Goal: Information Seeking & Learning: Learn about a topic

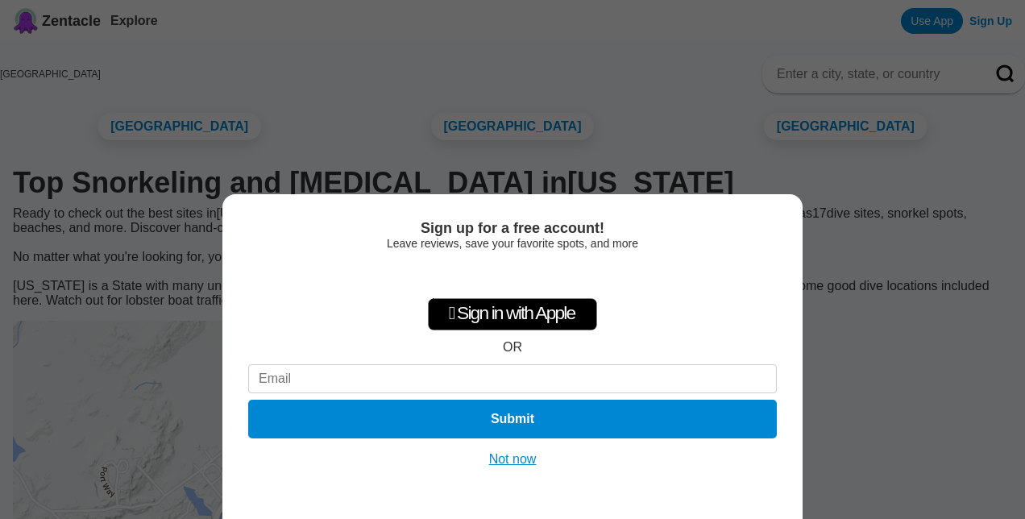
click at [519, 464] on button "Not now" at bounding box center [512, 459] width 57 height 16
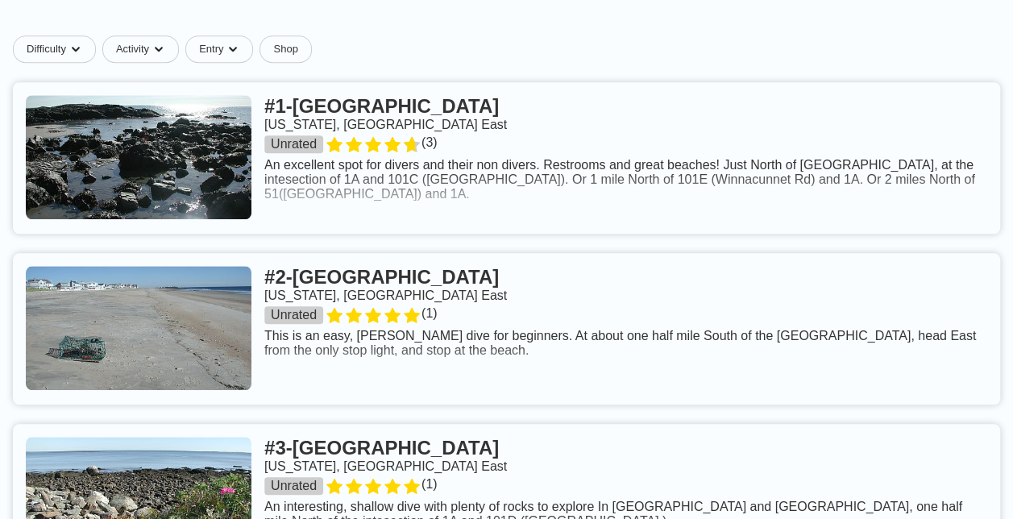
scroll to position [645, 0]
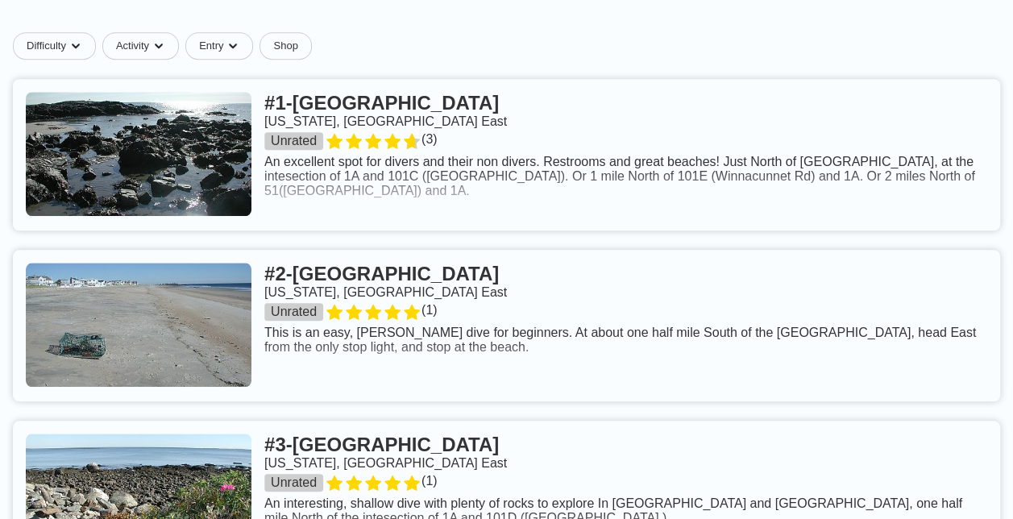
click at [604, 218] on link at bounding box center [506, 154] width 987 height 151
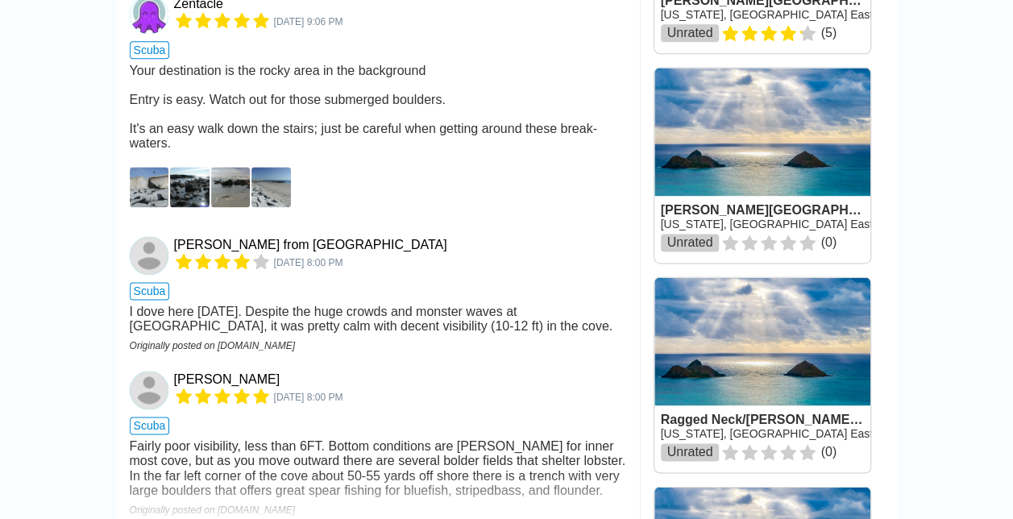
scroll to position [1209, 0]
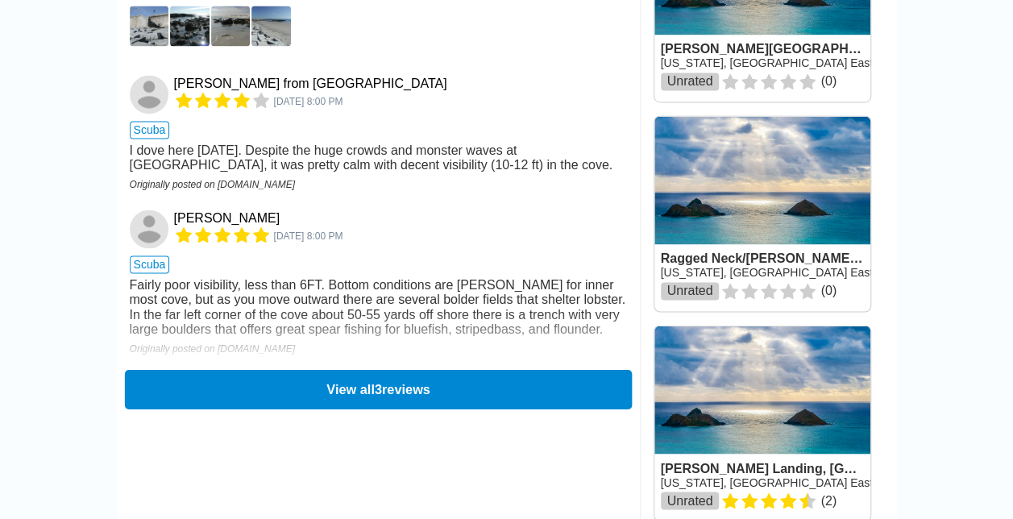
click at [458, 409] on button "View all 3 reviews" at bounding box center [377, 388] width 507 height 39
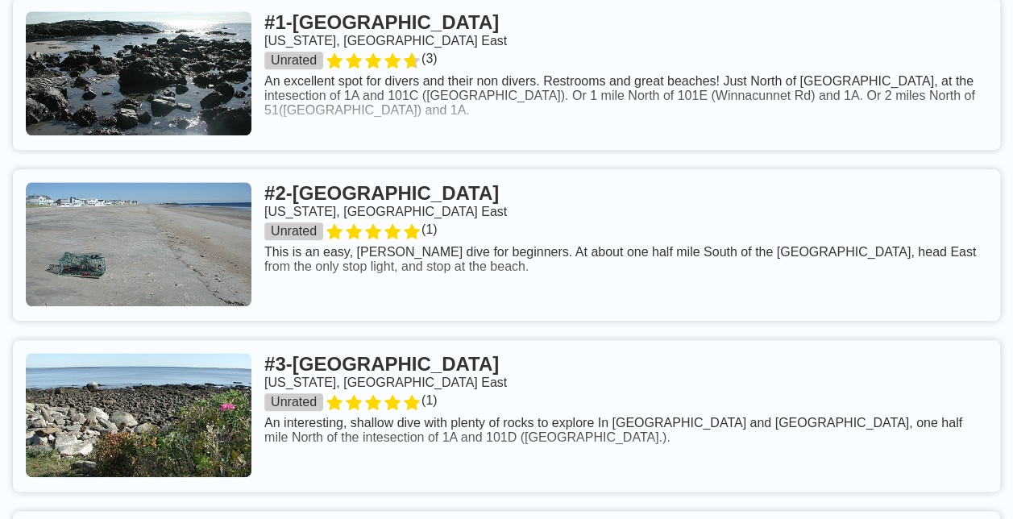
scroll to position [806, 0]
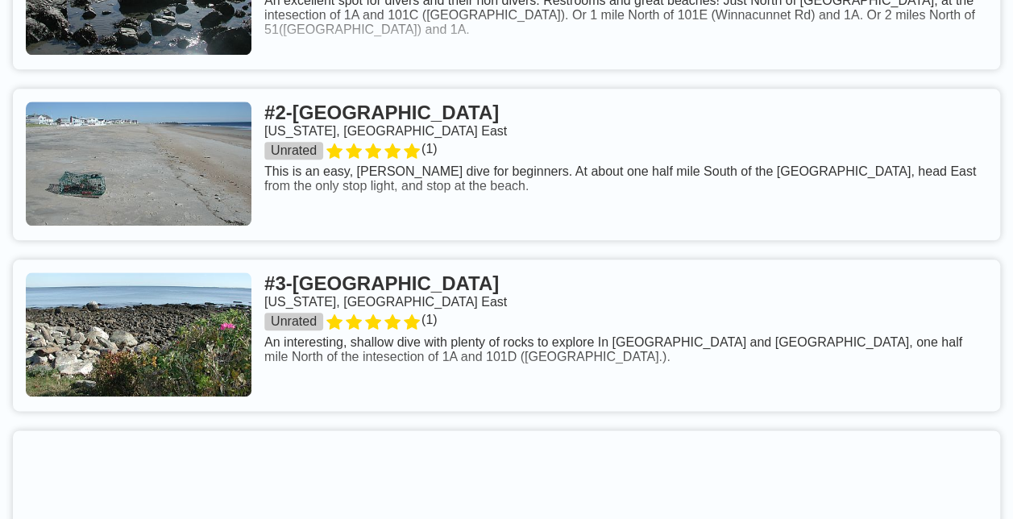
click at [581, 230] on link at bounding box center [506, 164] width 987 height 151
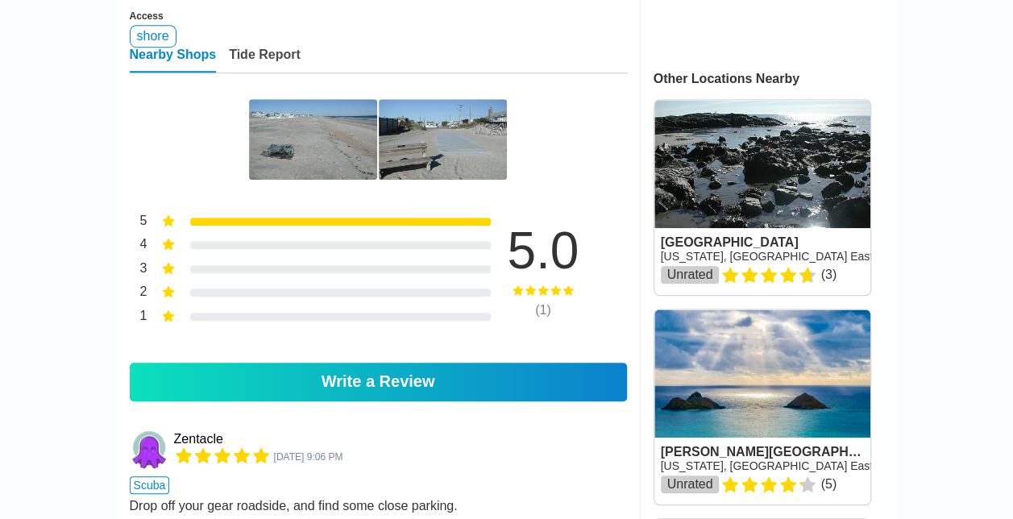
scroll to position [483, 0]
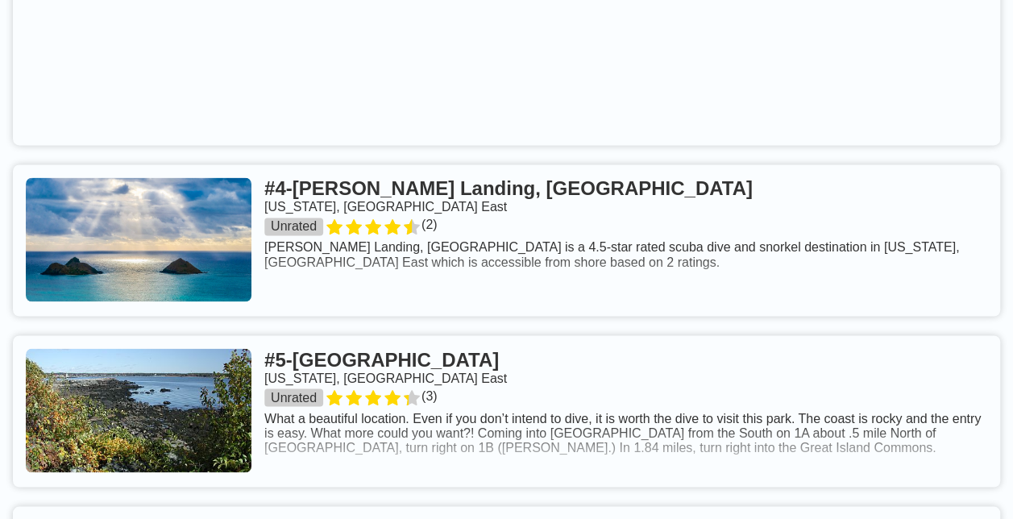
scroll to position [1289, 0]
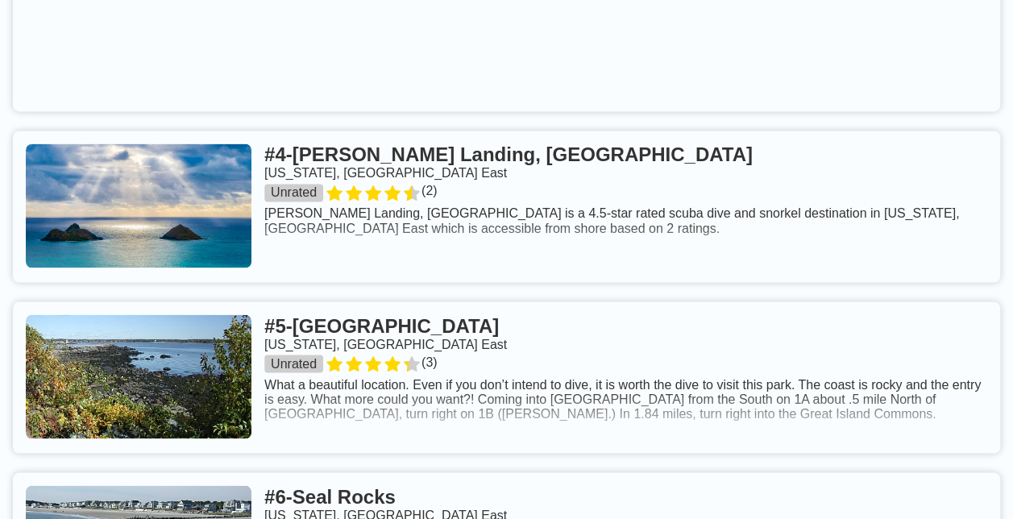
click at [579, 273] on link at bounding box center [506, 206] width 987 height 151
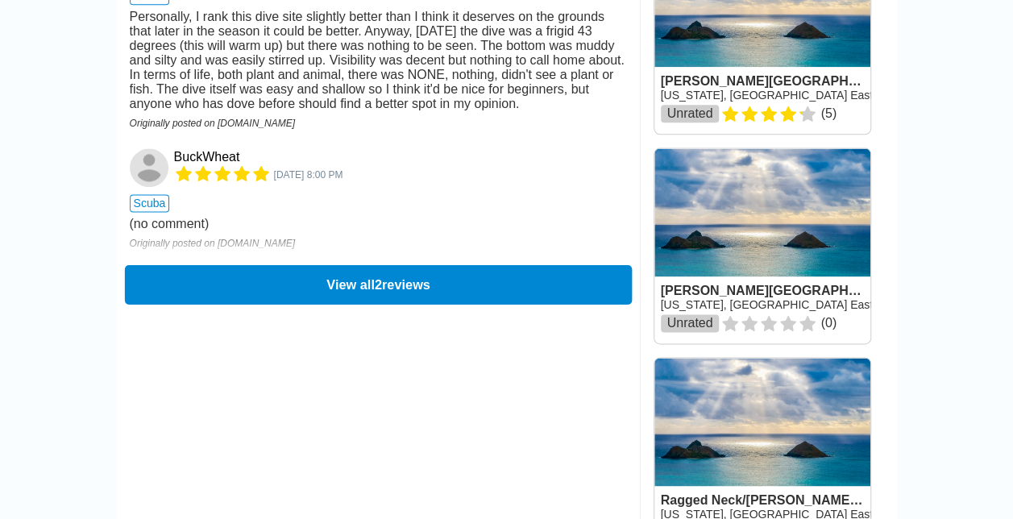
scroll to position [645, 0]
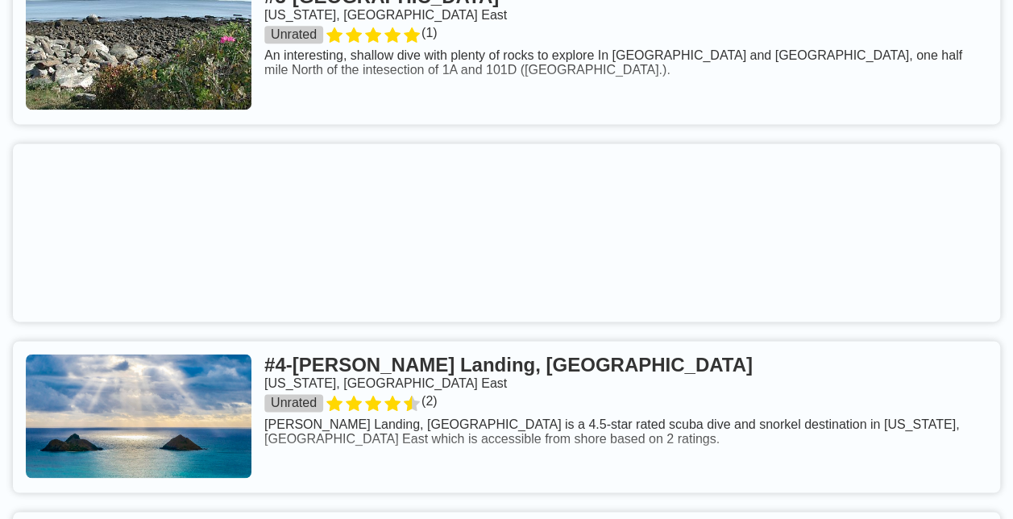
scroll to position [1370, 0]
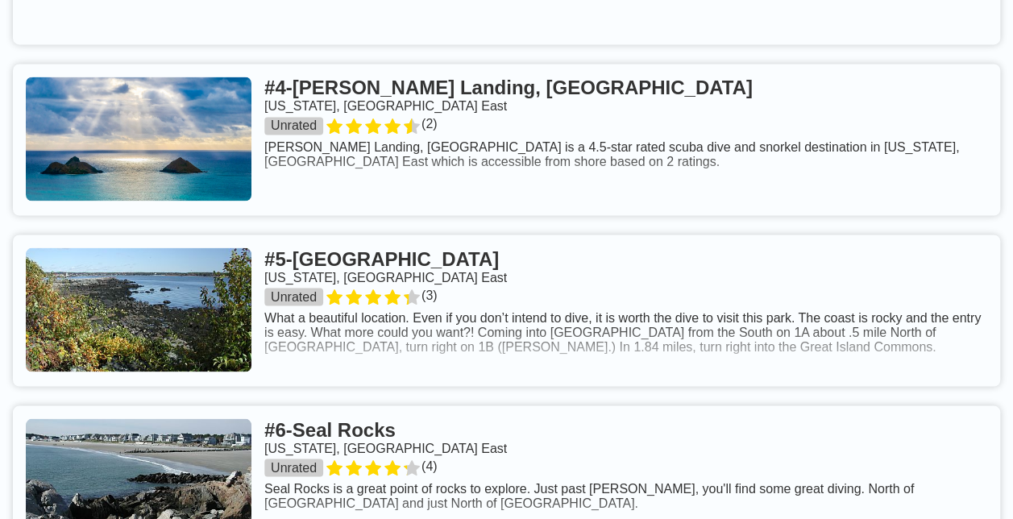
click at [656, 196] on link at bounding box center [506, 139] width 987 height 151
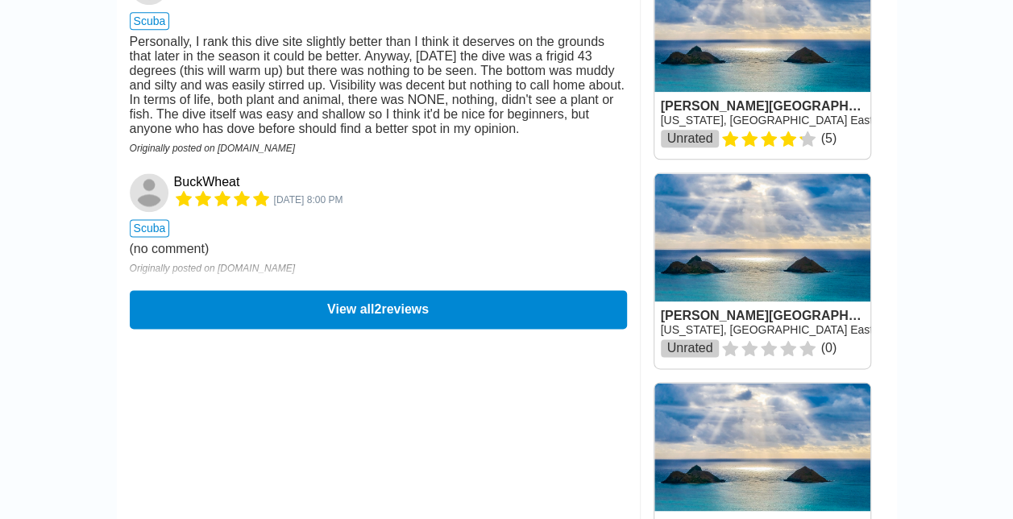
scroll to position [967, 0]
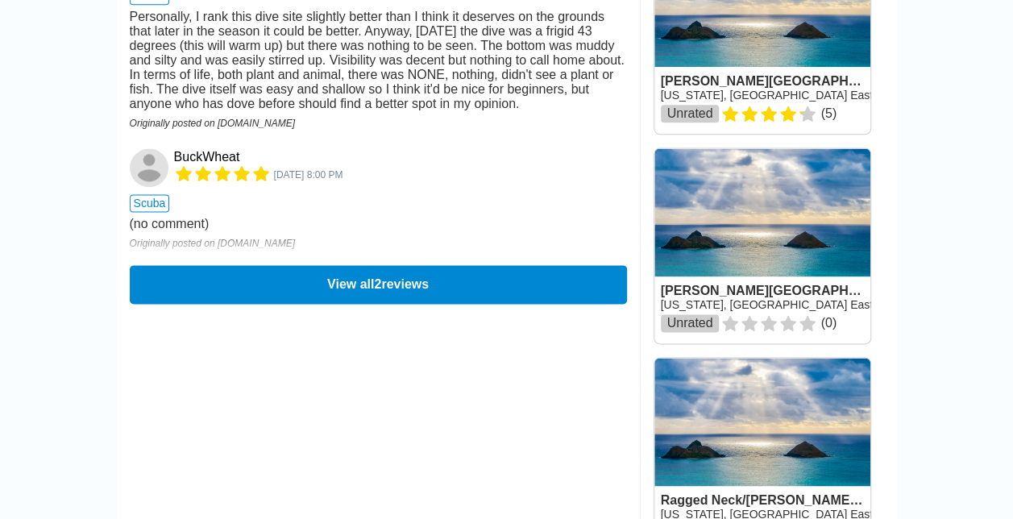
click at [711, 306] on link at bounding box center [762, 245] width 216 height 195
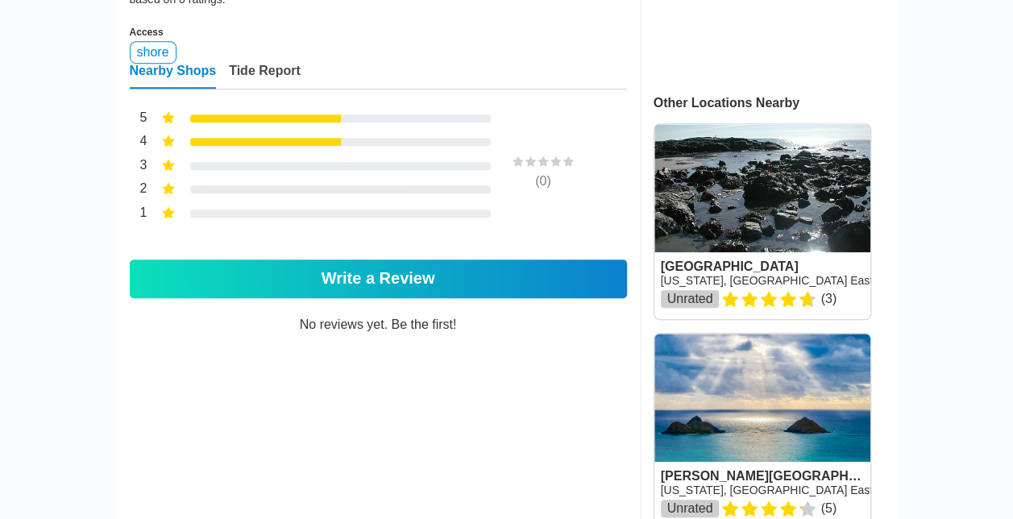
scroll to position [645, 0]
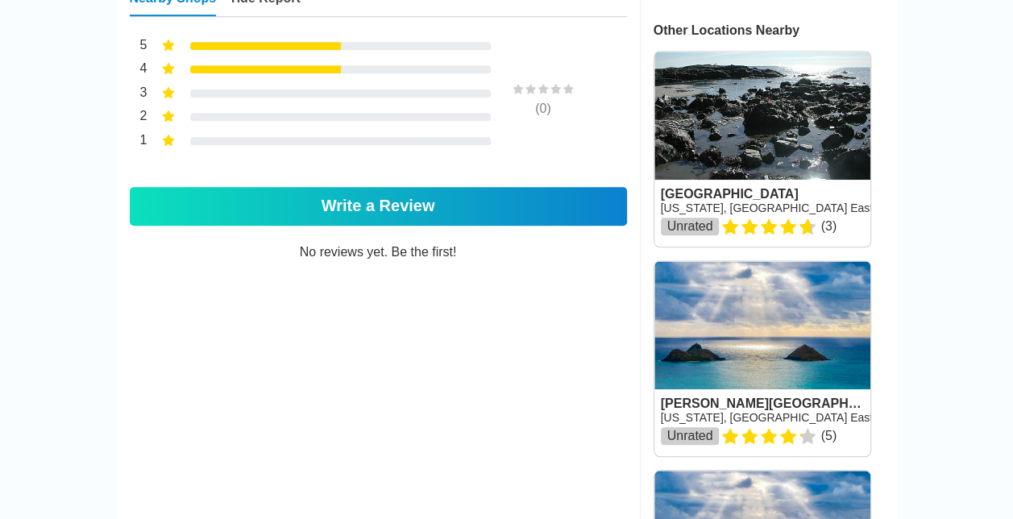
scroll to position [967, 0]
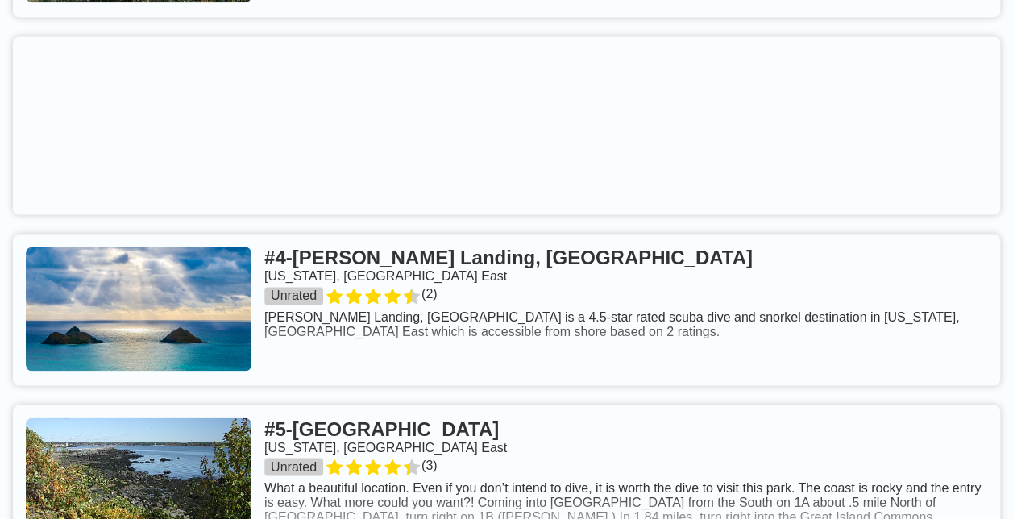
scroll to position [1289, 0]
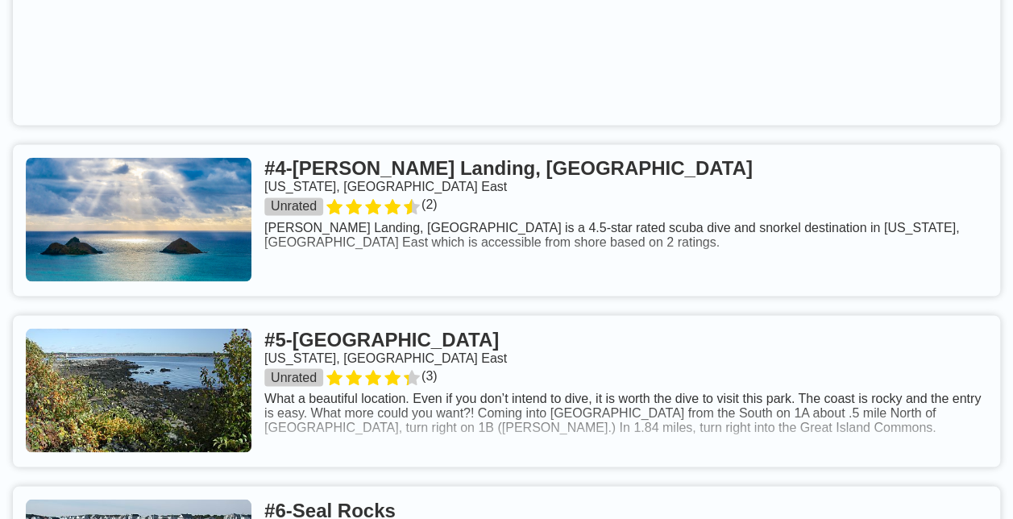
click at [497, 212] on link at bounding box center [506, 219] width 987 height 151
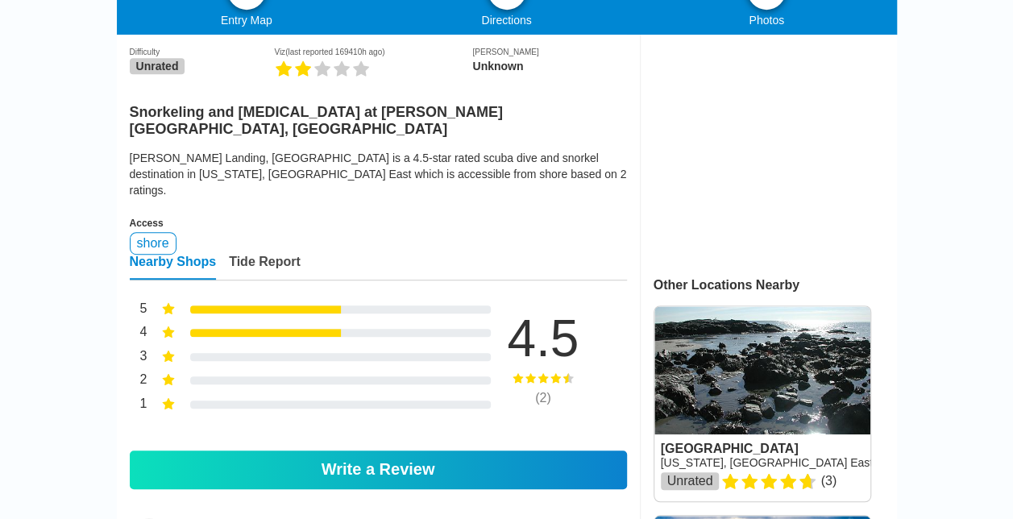
scroll to position [322, 0]
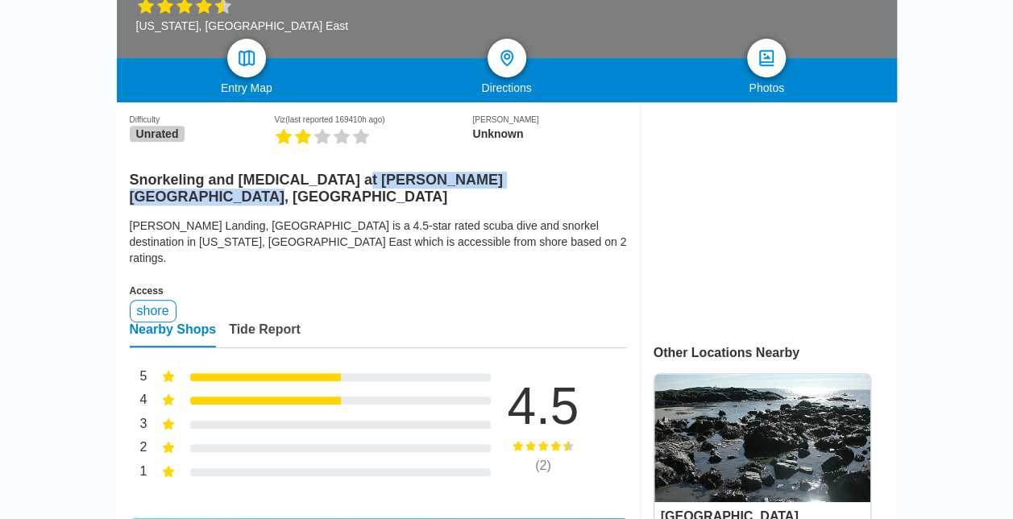
drag, startPoint x: 577, startPoint y: 185, endPoint x: 345, endPoint y: 181, distance: 232.1
click at [345, 181] on h2 "Snorkeling and [MEDICAL_DATA] at [PERSON_NAME][GEOGRAPHIC_DATA], [GEOGRAPHIC_DA…" at bounding box center [378, 184] width 497 height 44
copy h2 "[PERSON_NAME] Landing, [GEOGRAPHIC_DATA]"
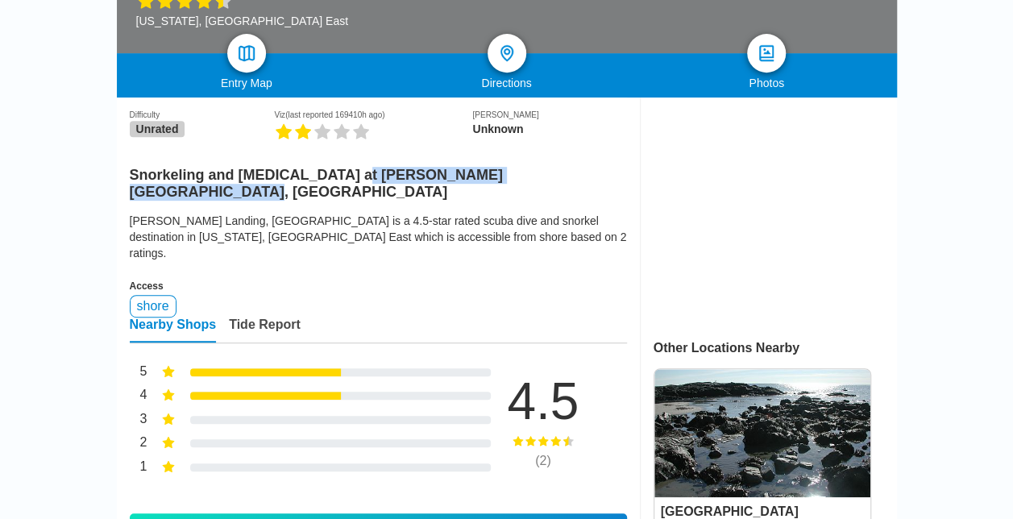
scroll to position [645, 0]
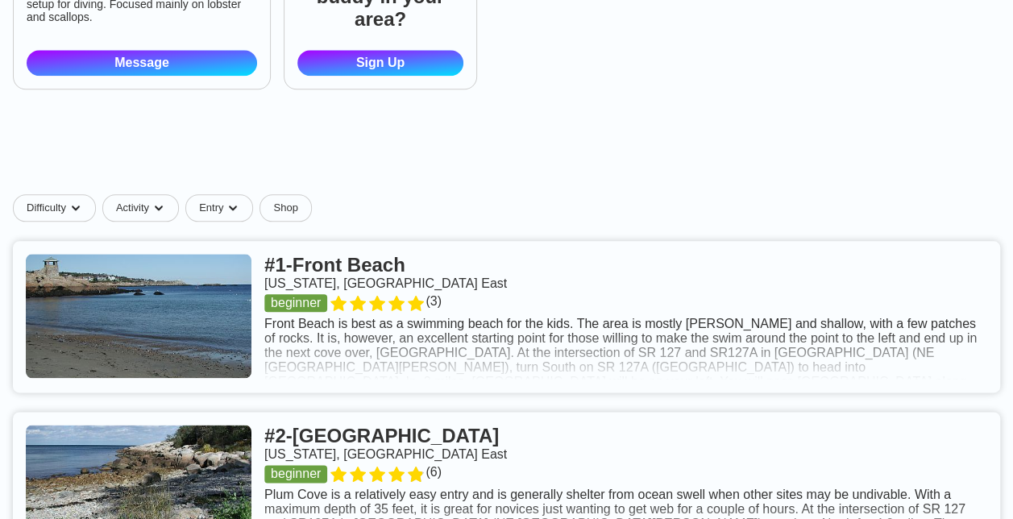
scroll to position [967, 0]
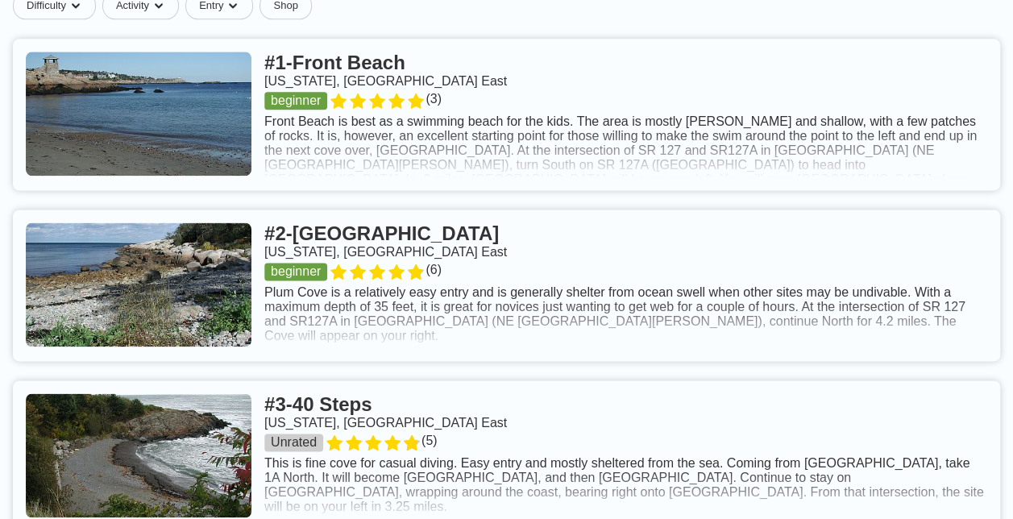
click at [530, 190] on link at bounding box center [506, 114] width 987 height 151
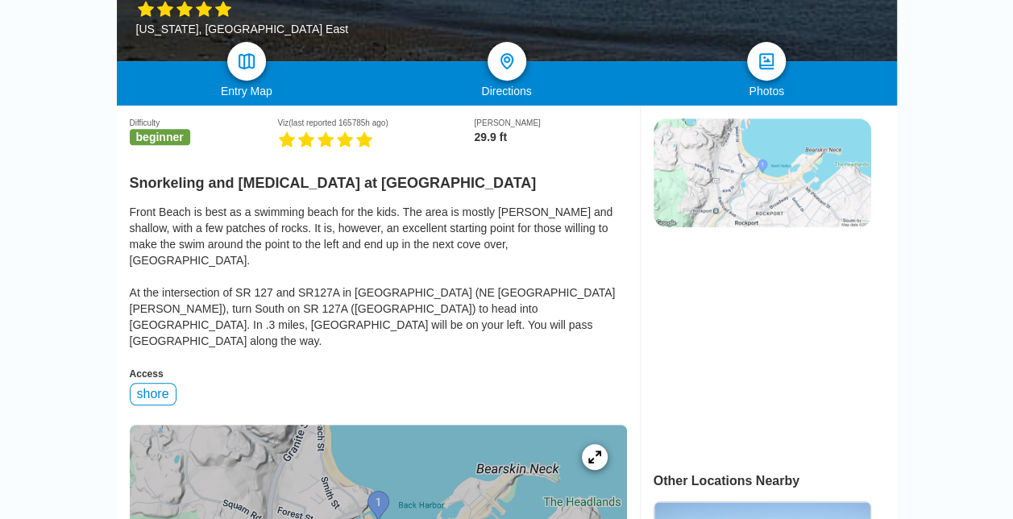
scroll to position [483, 0]
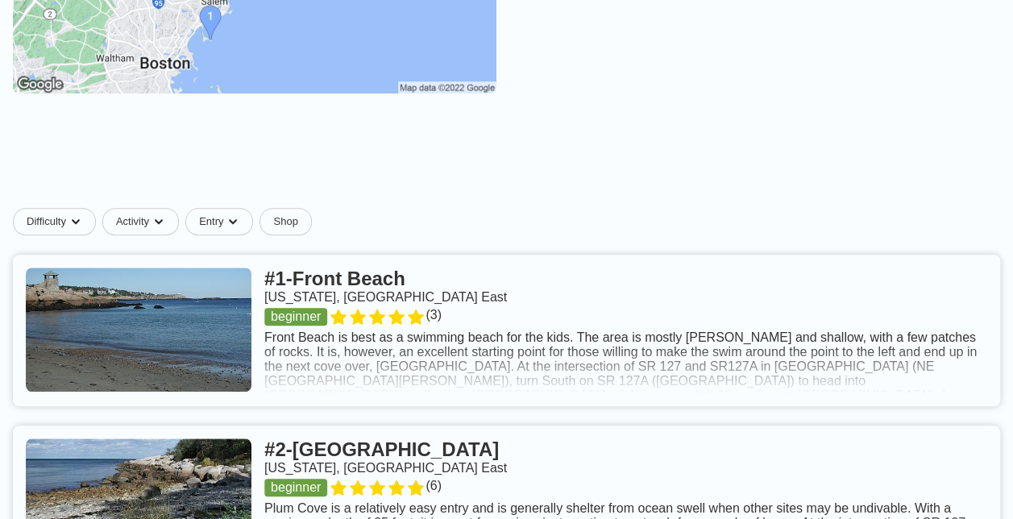
scroll to position [1265, 0]
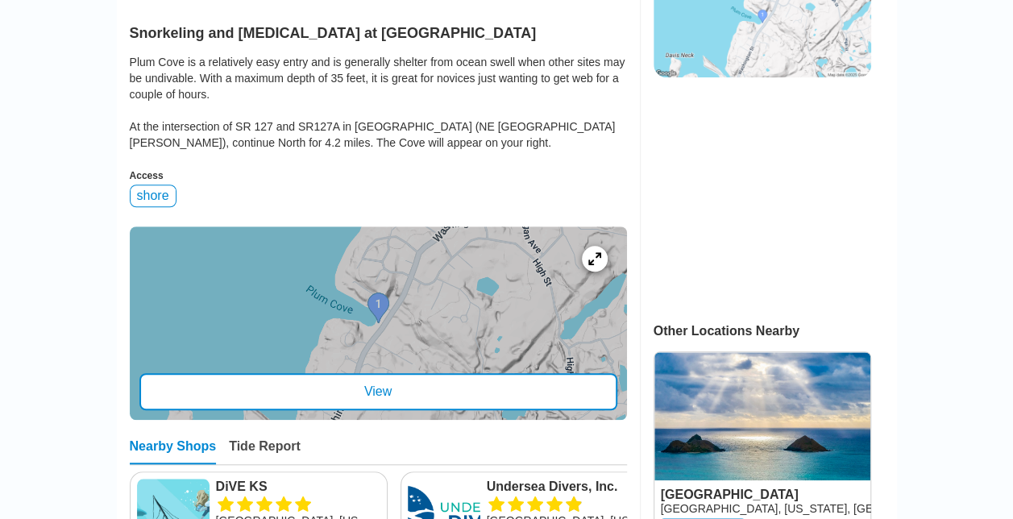
scroll to position [564, 0]
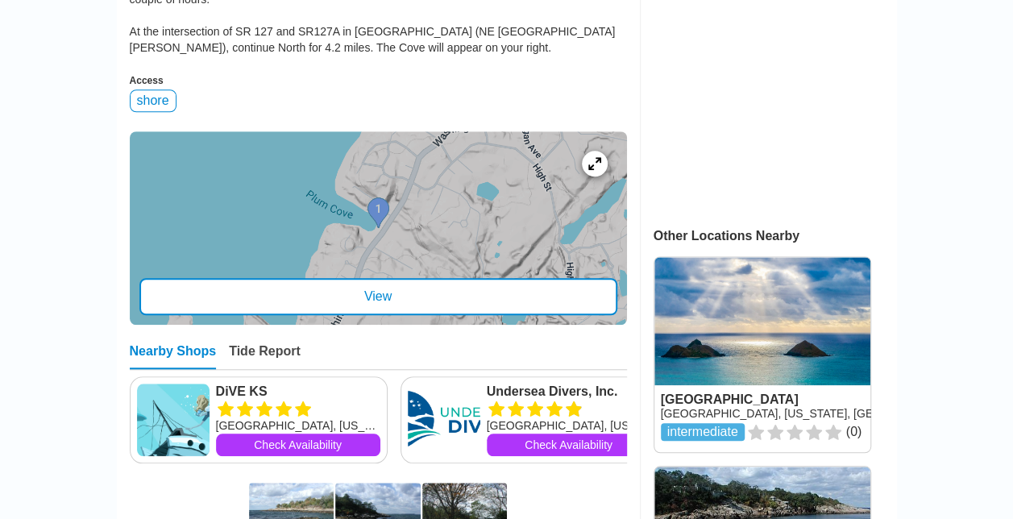
click at [374, 297] on div "View" at bounding box center [378, 296] width 478 height 37
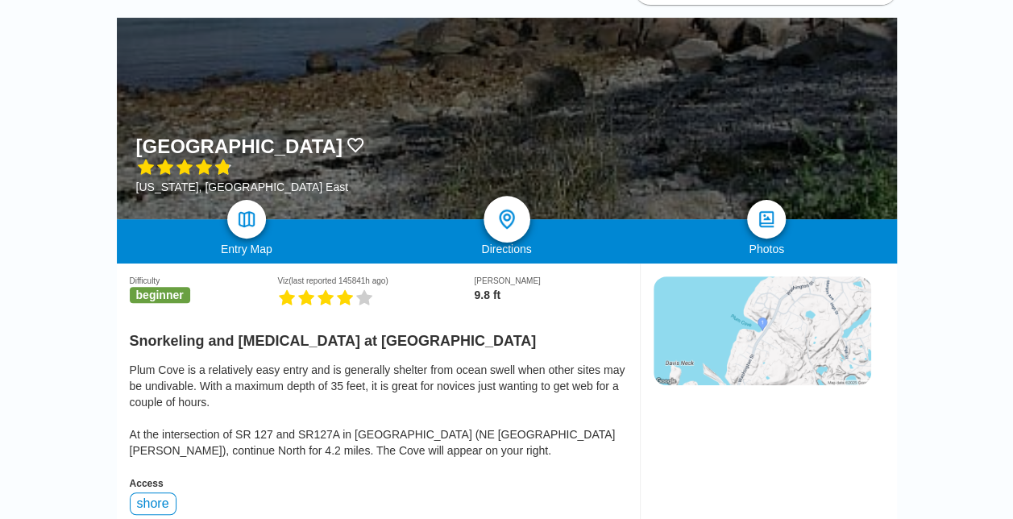
click at [505, 228] on img at bounding box center [506, 219] width 23 height 23
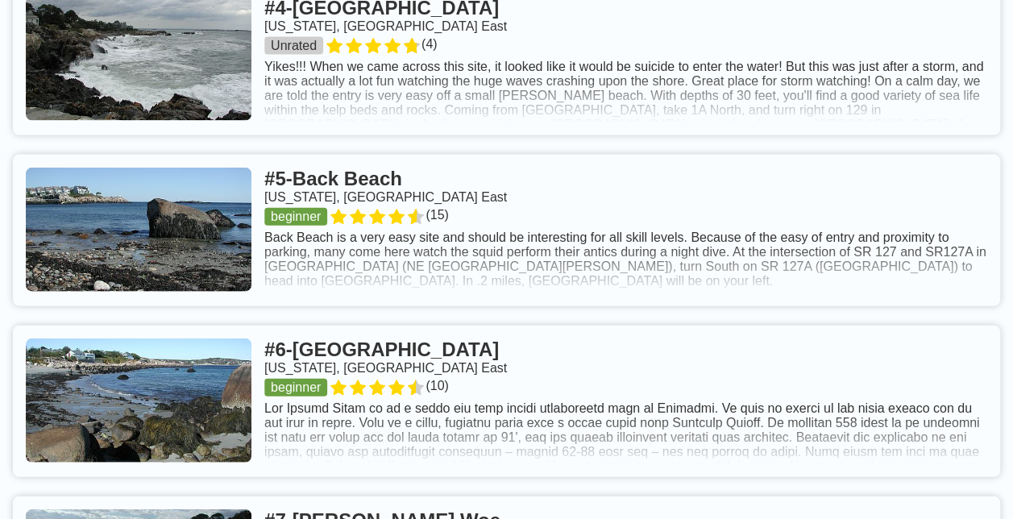
scroll to position [1805, 0]
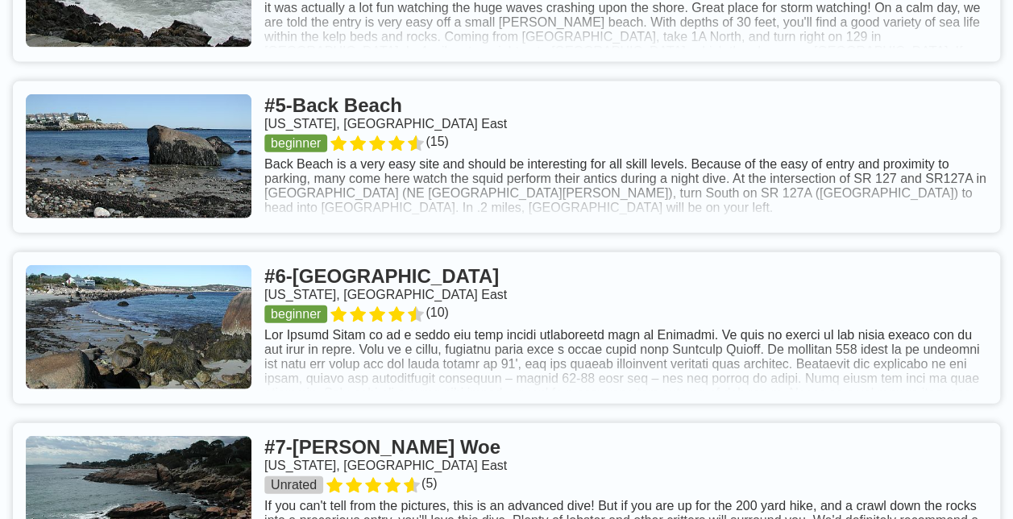
click at [475, 233] on link at bounding box center [506, 156] width 987 height 151
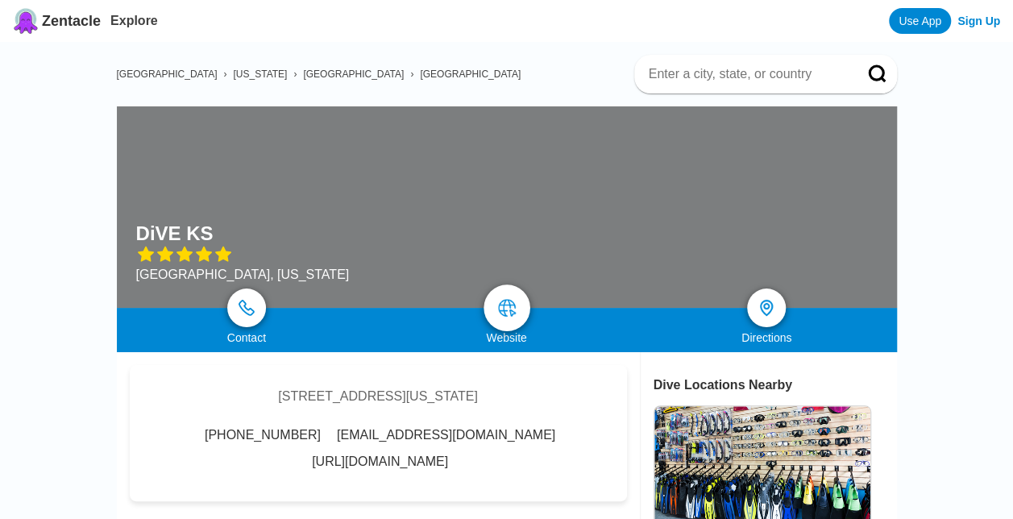
click at [509, 305] on img at bounding box center [506, 307] width 19 height 19
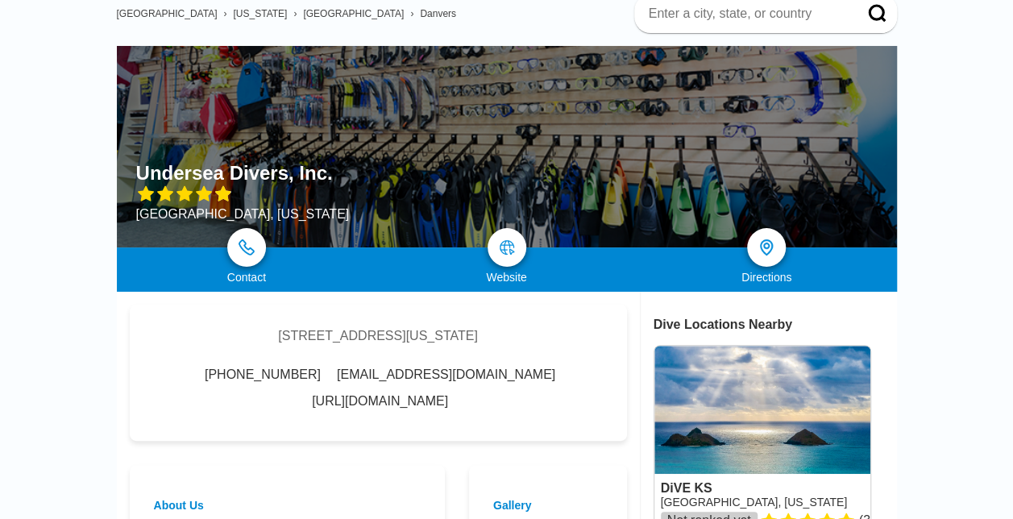
scroll to position [161, 0]
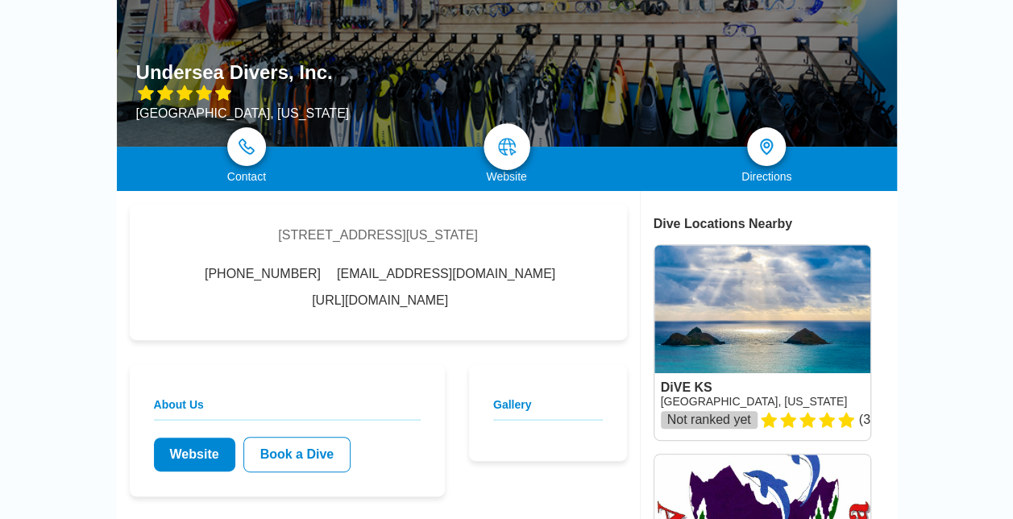
click at [509, 148] on img at bounding box center [506, 146] width 19 height 19
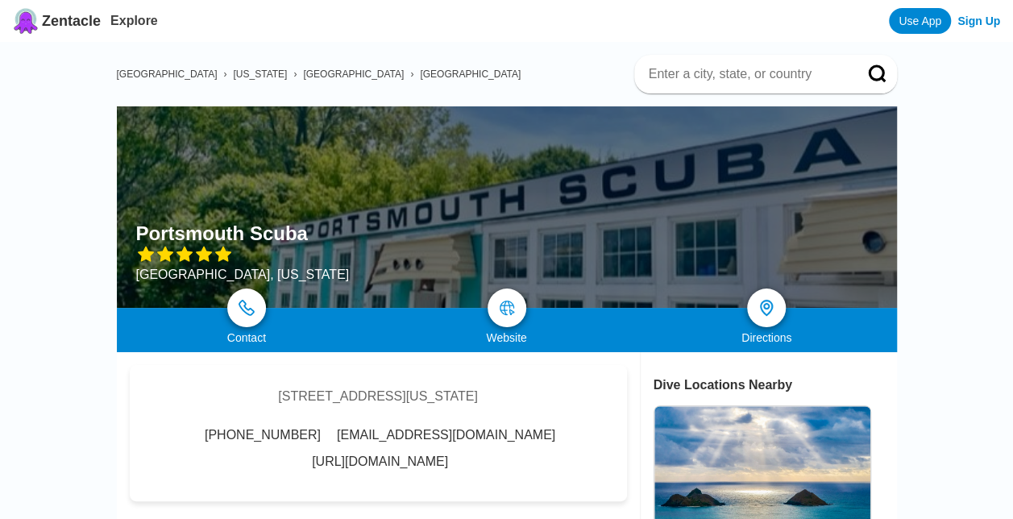
scroll to position [161, 0]
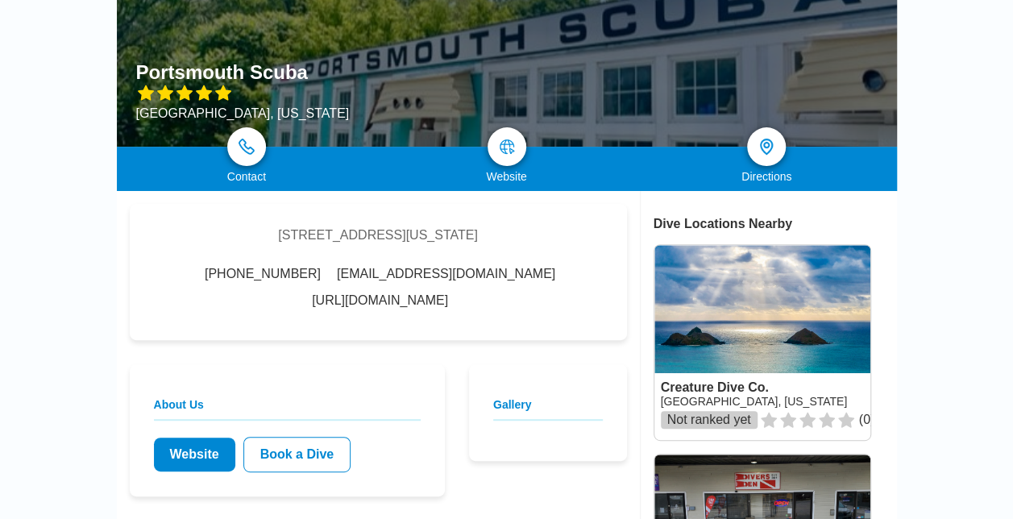
click at [198, 438] on link "Website" at bounding box center [194, 455] width 81 height 34
